Goal: Find specific page/section

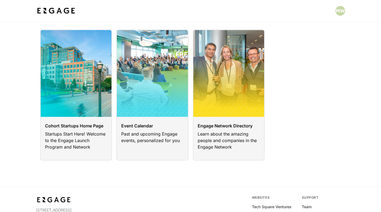
scroll to position [15, 0]
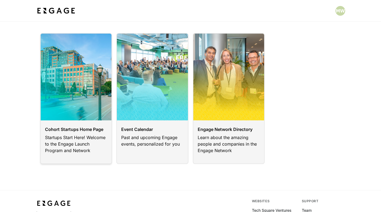
click at [59, 138] on link at bounding box center [76, 98] width 72 height 131
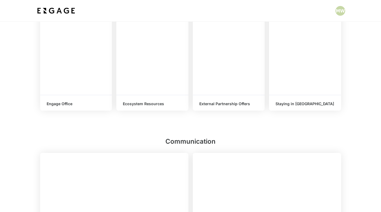
scroll to position [417, 0]
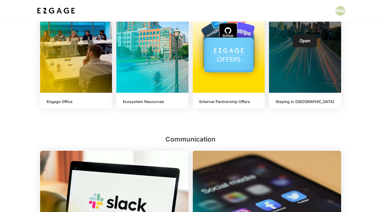
click at [314, 105] on div "Staying in Atlanta" at bounding box center [305, 100] width 72 height 15
click at [306, 41] on span "Open" at bounding box center [305, 40] width 11 height 5
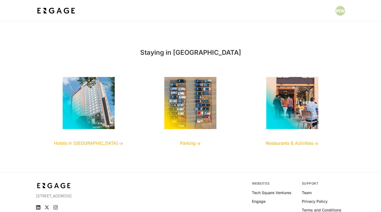
click at [118, 141] on icon at bounding box center [120, 143] width 5 height 5
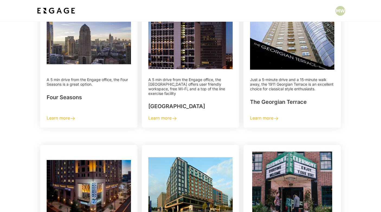
scroll to position [236, 0]
